Goal: Information Seeking & Learning: Learn about a topic

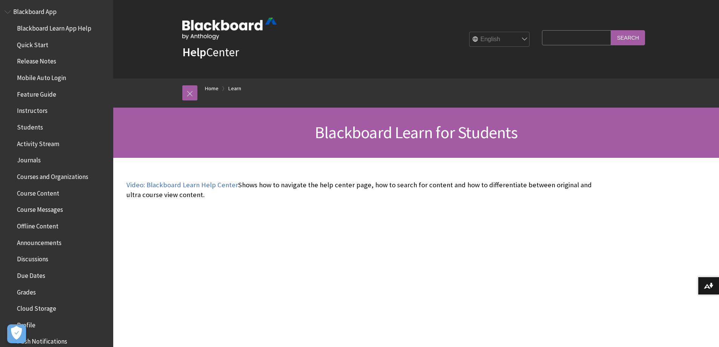
scroll to position [75, 0]
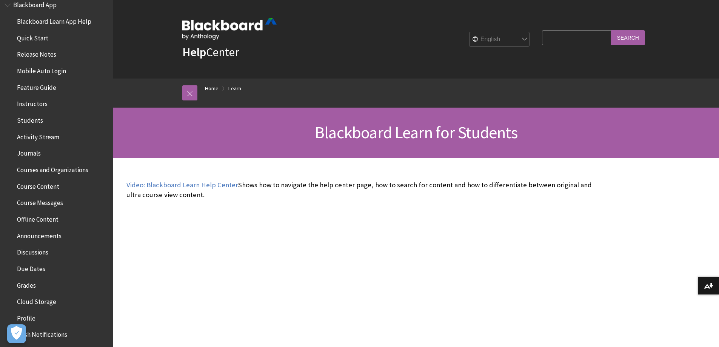
click at [70, 169] on span "Courses and Organizations" at bounding box center [52, 168] width 71 height 10
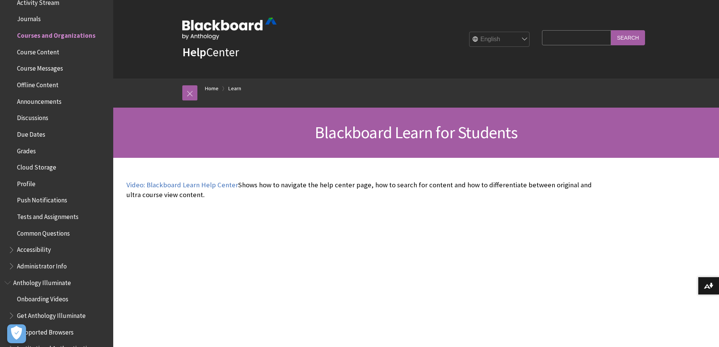
scroll to position [226, 0]
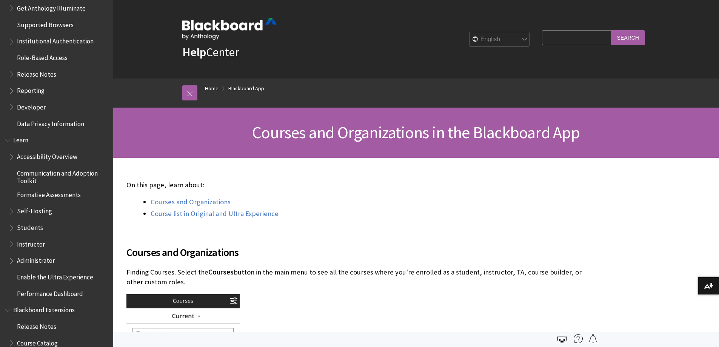
scroll to position [529, 0]
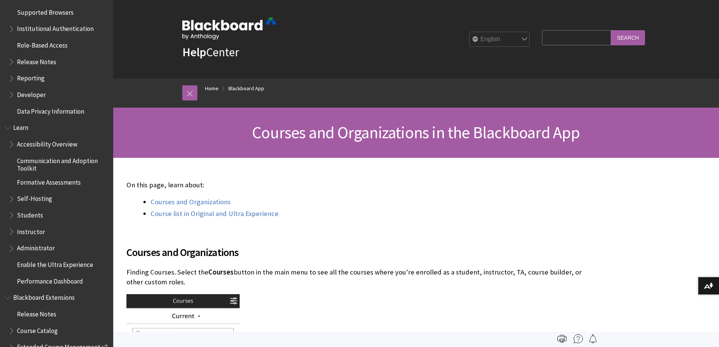
click at [11, 215] on span "Book outline for Blackboard Learn Help" at bounding box center [12, 213] width 8 height 9
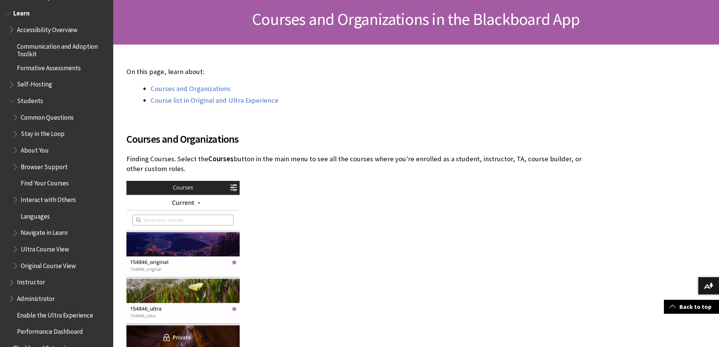
scroll to position [641, 0]
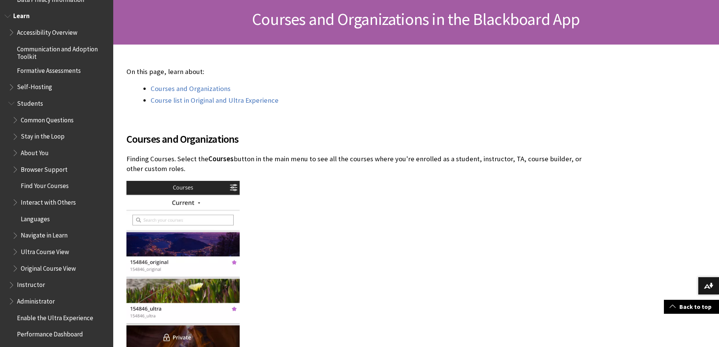
click at [51, 182] on span "Find Your Courses" at bounding box center [45, 185] width 48 height 10
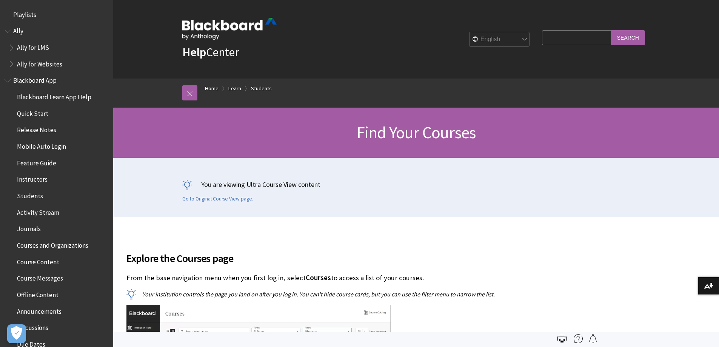
click at [219, 23] on img at bounding box center [229, 29] width 94 height 22
click at [14, 29] on span "Ally" at bounding box center [18, 30] width 10 height 10
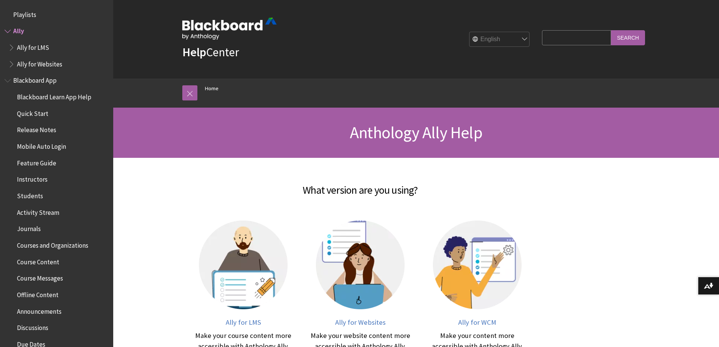
scroll to position [14, 0]
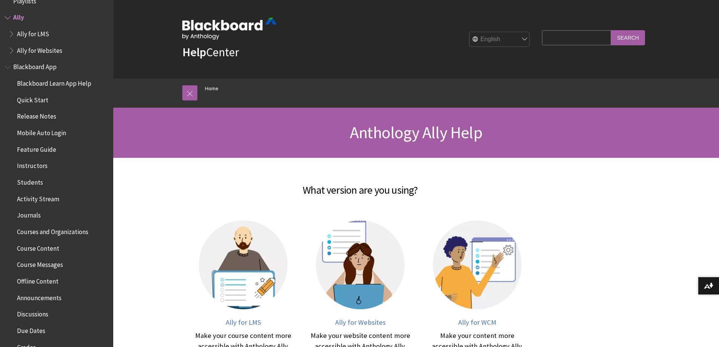
click at [221, 22] on img at bounding box center [229, 29] width 94 height 22
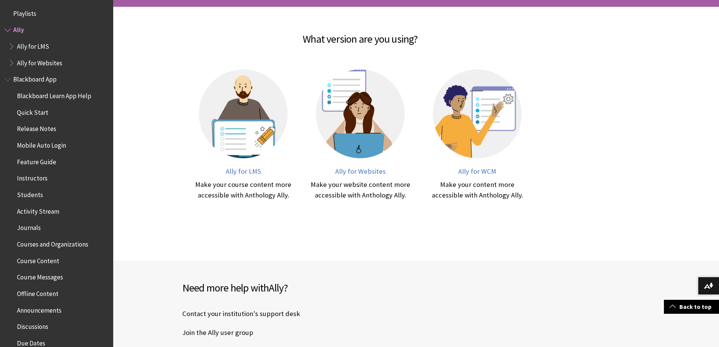
scroll to position [0, 0]
click at [42, 82] on span "Blackboard App" at bounding box center [35, 79] width 45 height 10
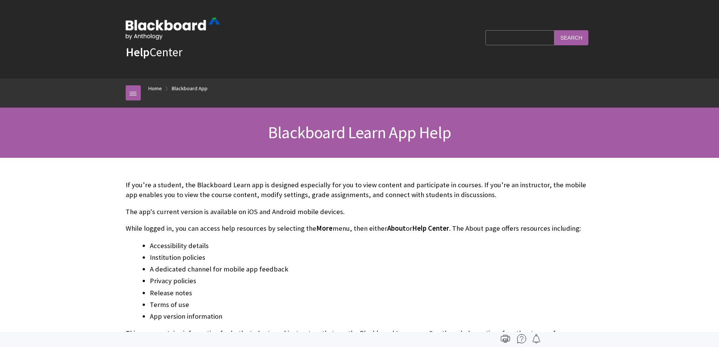
scroll to position [79, 0]
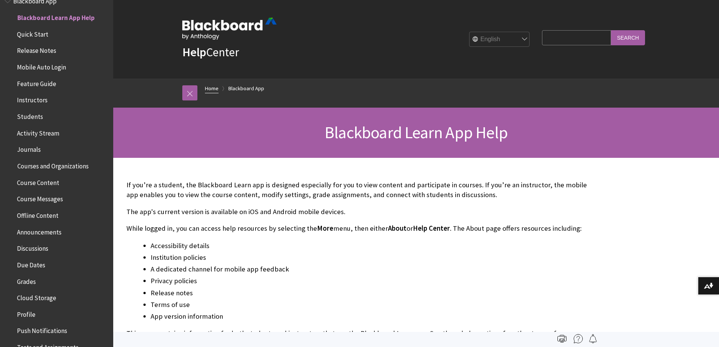
click at [214, 86] on link "Home" at bounding box center [212, 88] width 14 height 9
